Goal: Contribute content

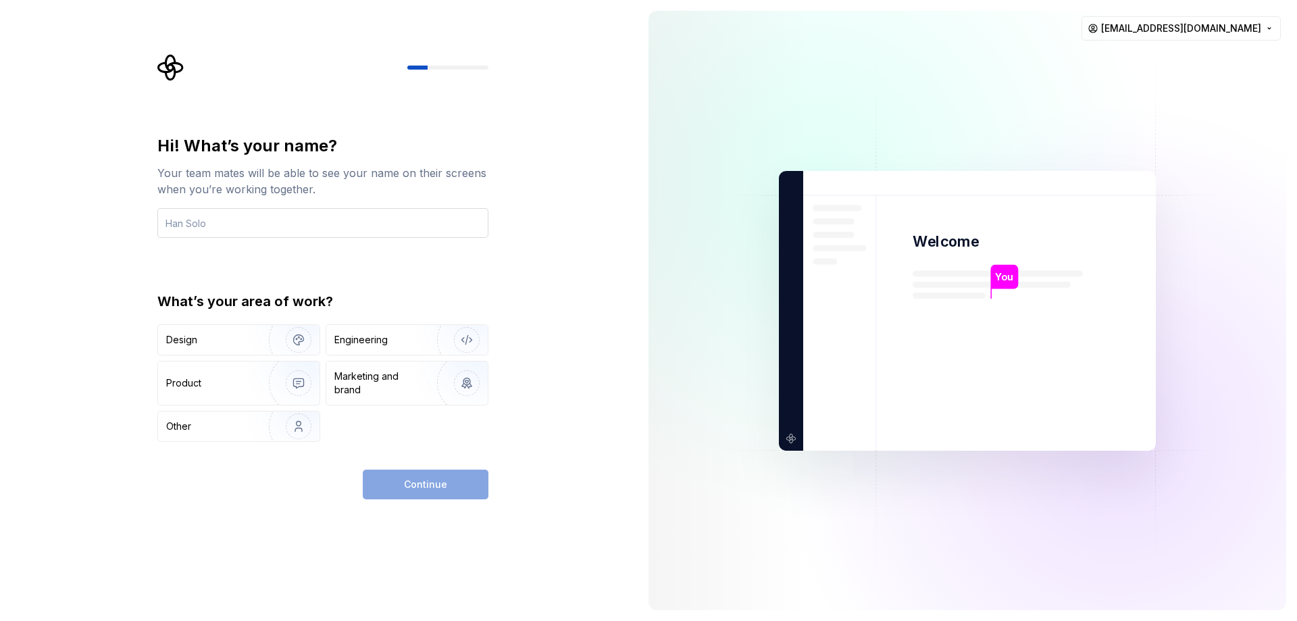
click at [258, 218] on input "text" at bounding box center [322, 223] width 331 height 30
click at [239, 330] on div "Design" at bounding box center [238, 340] width 161 height 30
click at [430, 491] on div "Continue" at bounding box center [426, 485] width 126 height 30
click at [386, 341] on div "Engineering" at bounding box center [360, 340] width 53 height 14
click at [237, 338] on div "Design" at bounding box center [208, 340] width 85 height 14
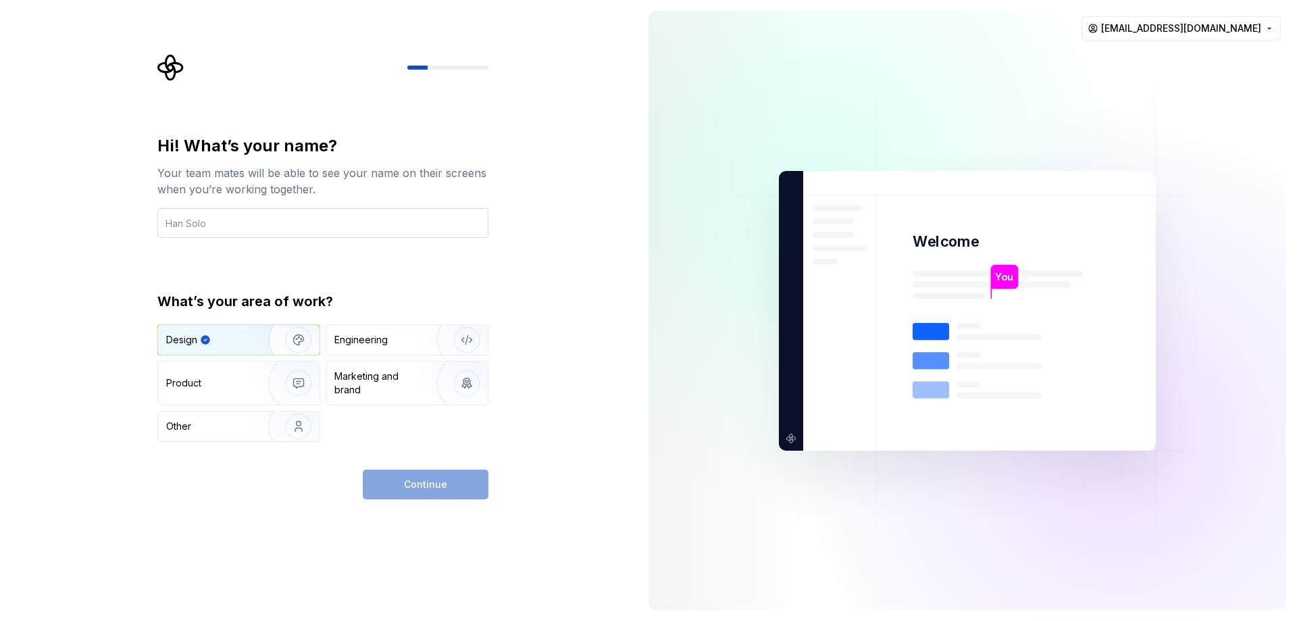
click at [234, 222] on input "text" at bounding box center [322, 223] width 331 height 30
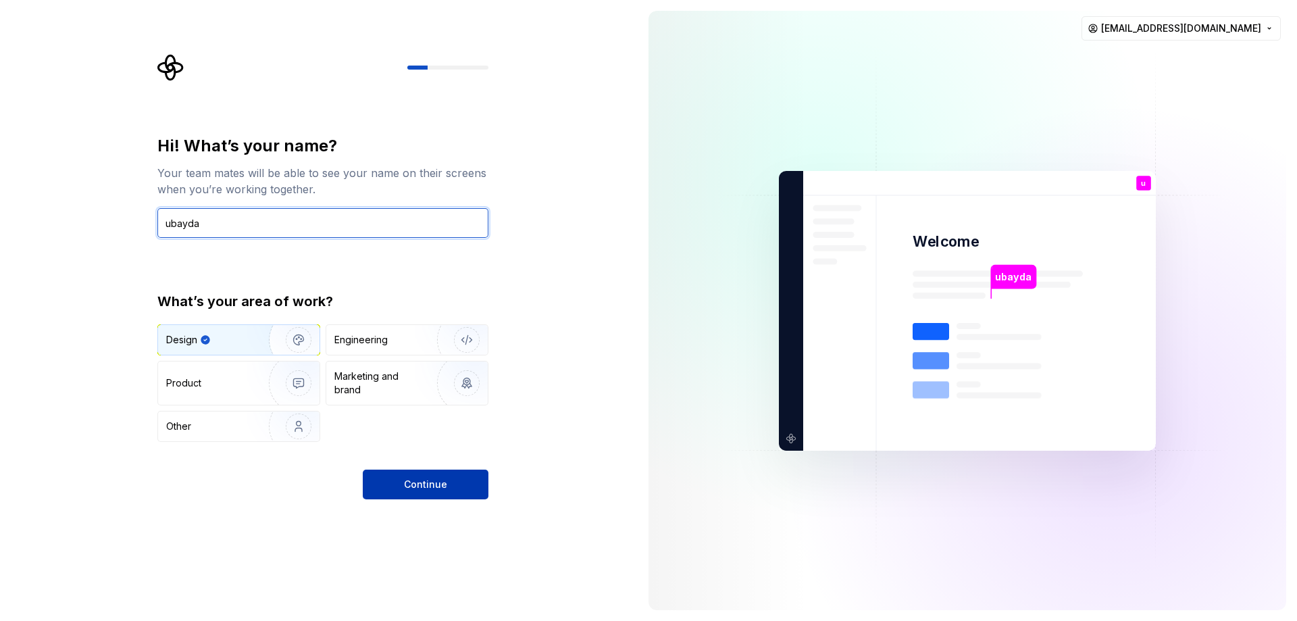
type input "ubayda"
click at [409, 492] on button "Continue" at bounding box center [426, 485] width 126 height 30
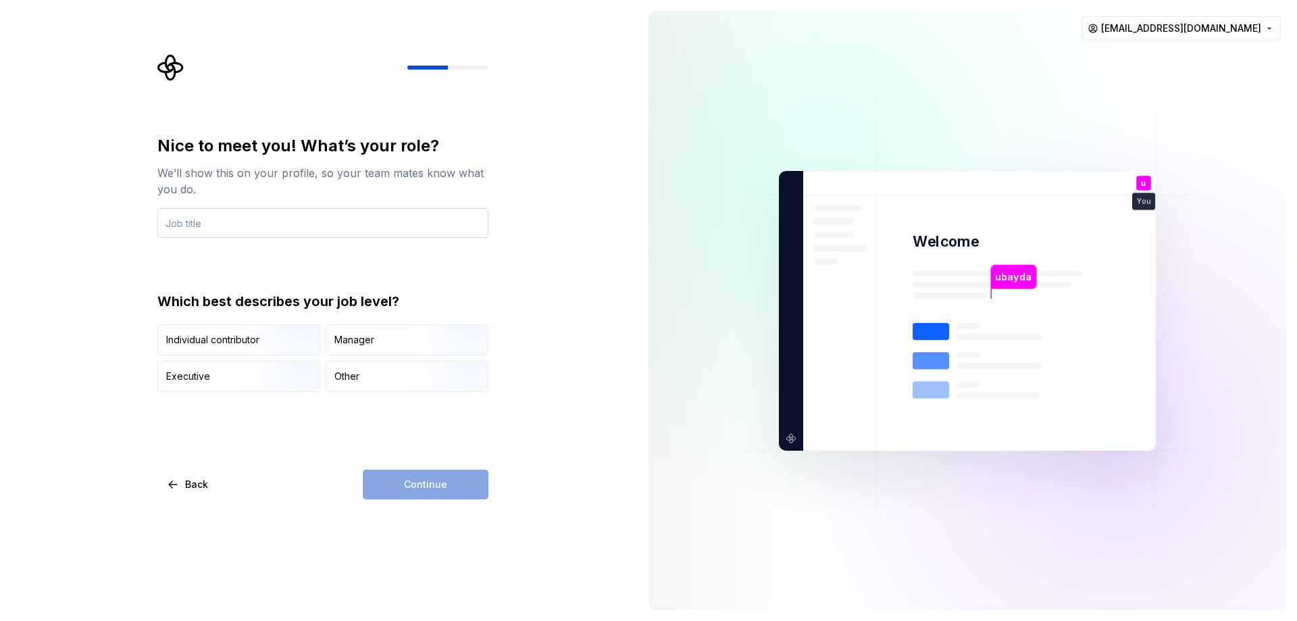
click at [219, 218] on input "text" at bounding box center [322, 223] width 331 height 30
type input "digener"
click at [359, 350] on div "Manager" at bounding box center [406, 340] width 161 height 30
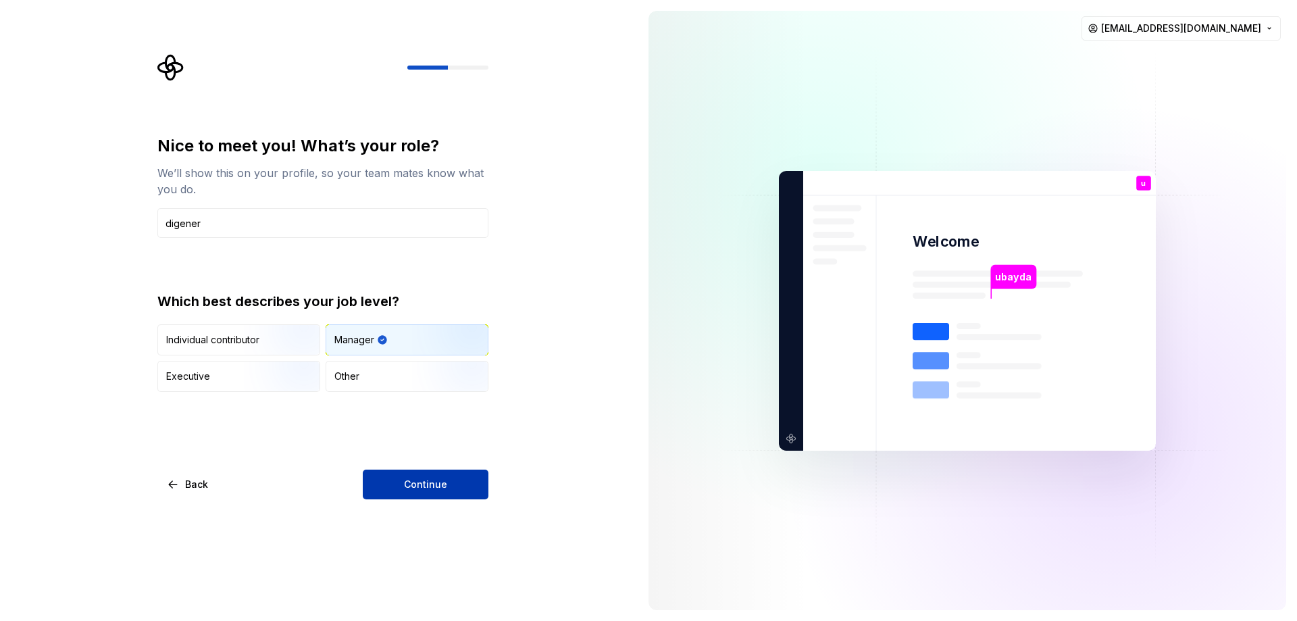
click at [416, 491] on span "Continue" at bounding box center [425, 485] width 43 height 14
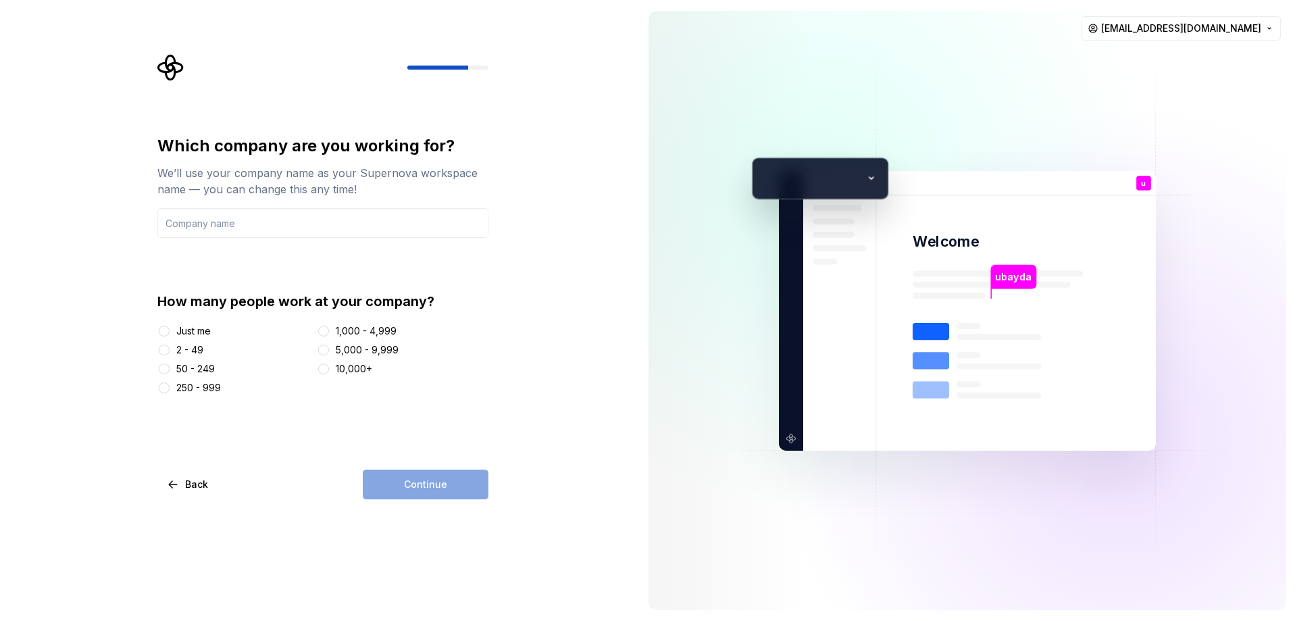
click at [342, 353] on div "5,000 - 9,999" at bounding box center [367, 350] width 63 height 14
click at [329, 353] on button "5,000 - 9,999" at bounding box center [323, 350] width 11 height 11
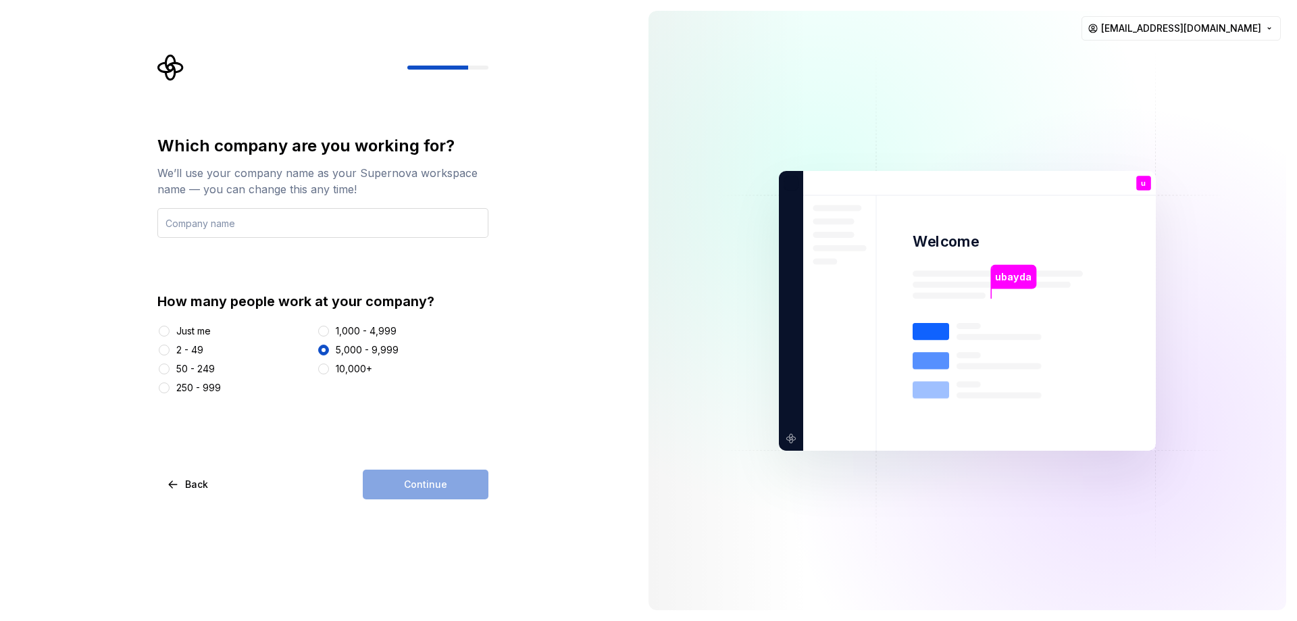
click at [237, 229] on input "text" at bounding box center [322, 223] width 331 height 30
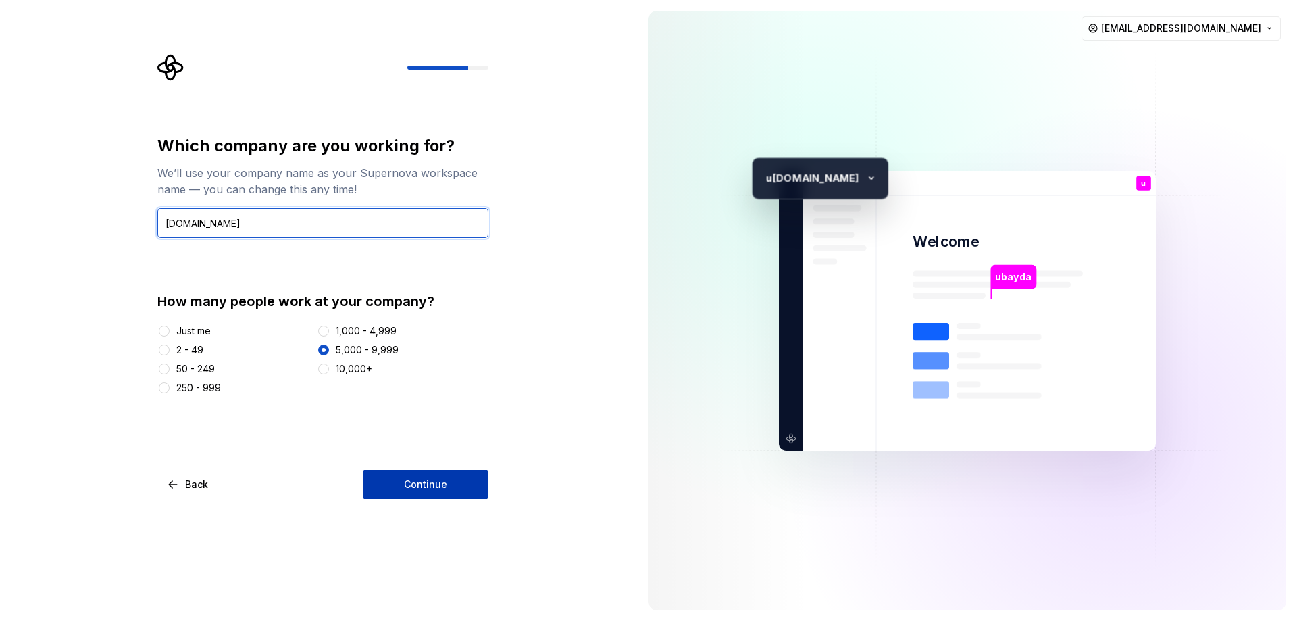
type input "ubayda.co"
click at [434, 489] on span "Continue" at bounding box center [425, 485] width 43 height 14
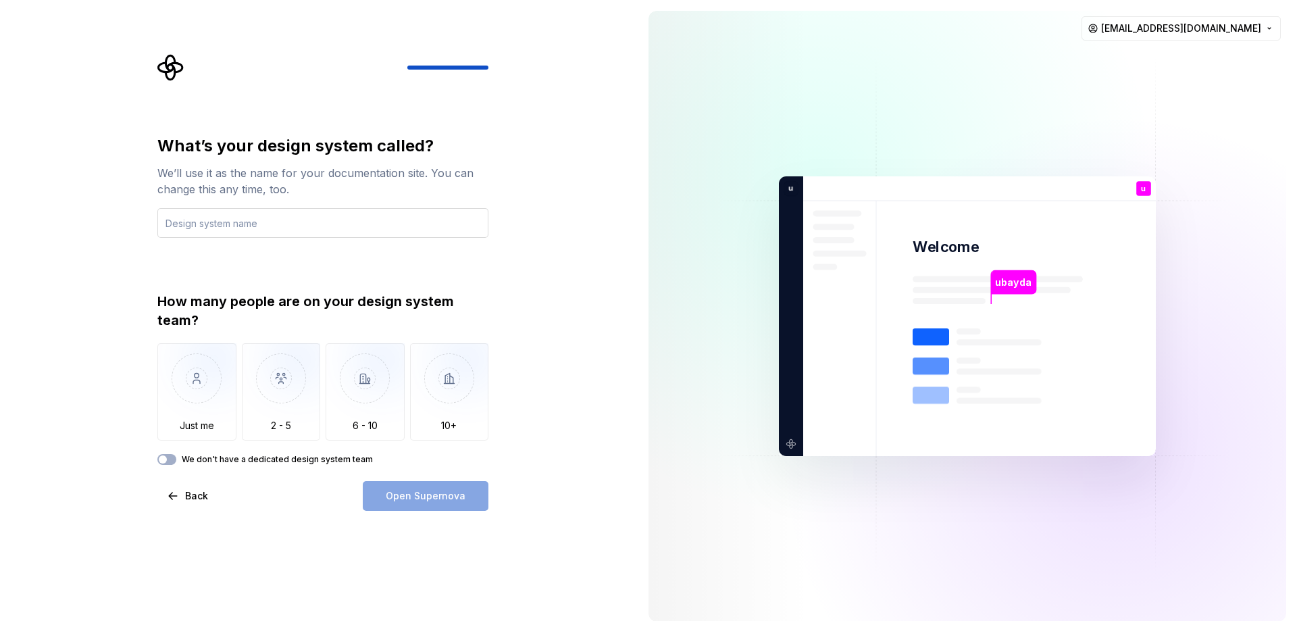
click at [220, 228] on input "text" at bounding box center [322, 223] width 331 height 30
type input "warrior"
click at [278, 380] on img "button" at bounding box center [281, 388] width 79 height 91
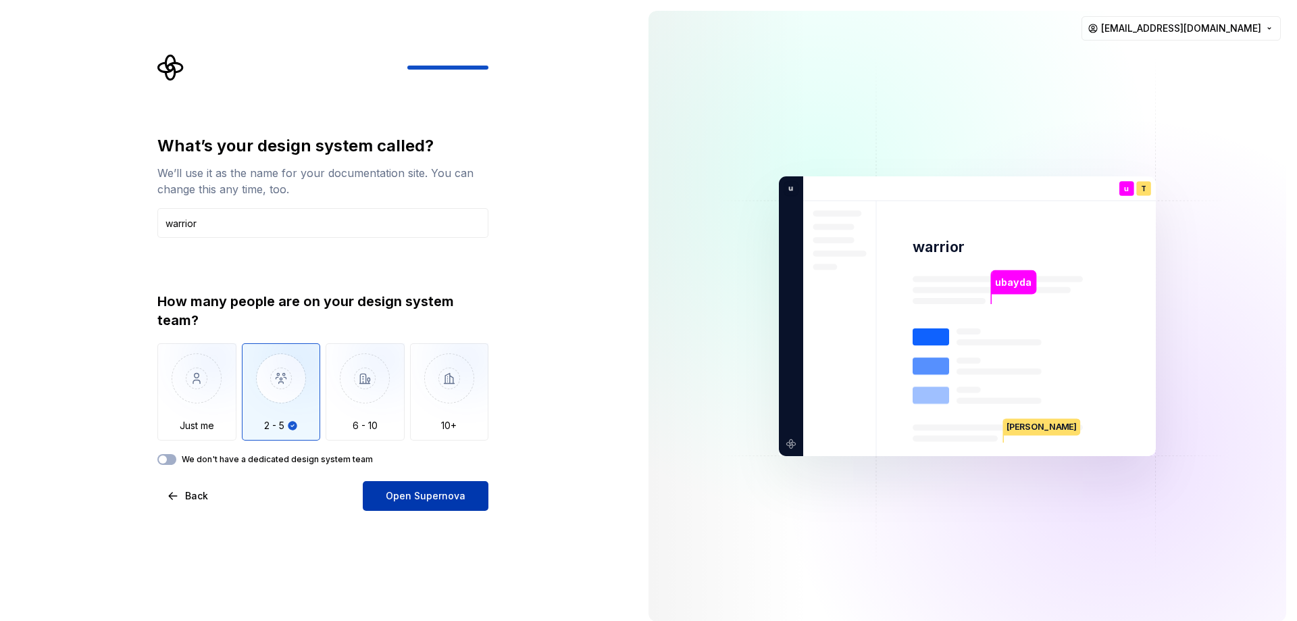
click at [395, 495] on span "Open Supernova" at bounding box center [426, 496] width 80 height 14
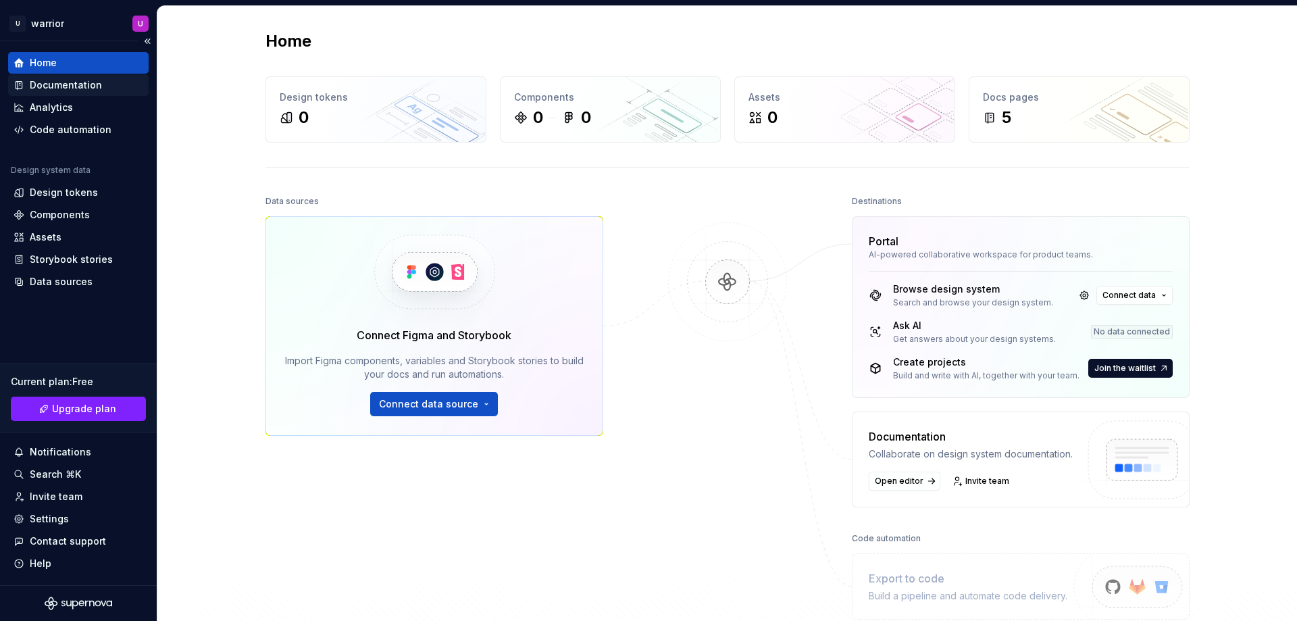
click at [44, 84] on div "Documentation" at bounding box center [66, 85] width 72 height 14
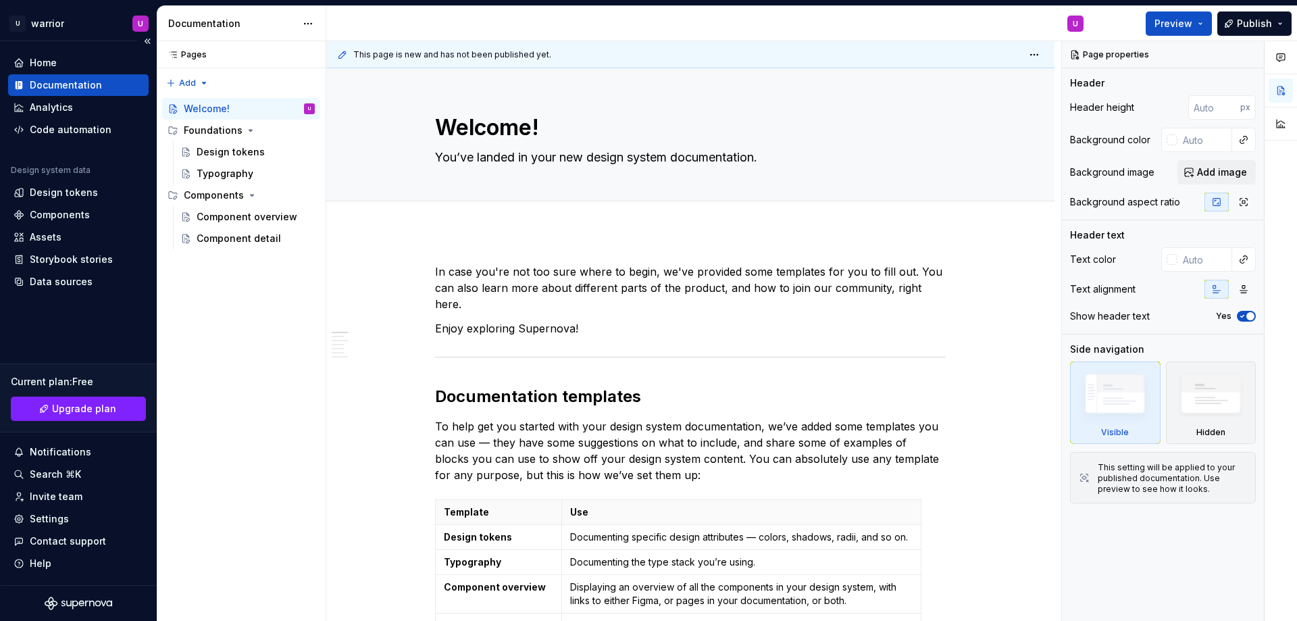
type textarea "*"
